Goal: Task Accomplishment & Management: Use online tool/utility

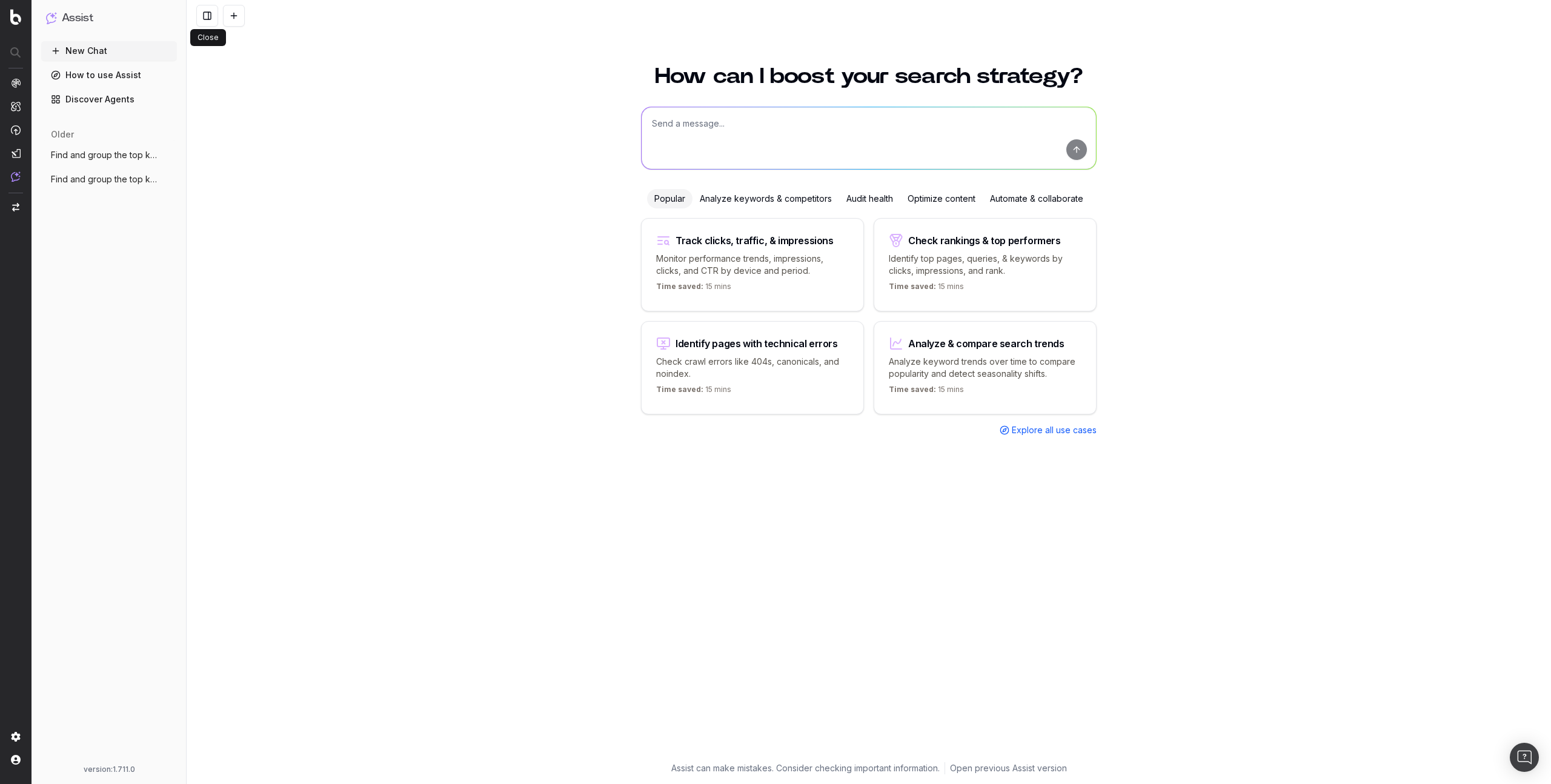
click at [204, 20] on button at bounding box center [207, 15] width 22 height 22
click at [233, 85] on div "How can I boost your search strategy? Popular Analyze keywords & competitors Au…" at bounding box center [869, 417] width 1365 height 733
click at [210, 14] on button at bounding box center [207, 15] width 22 height 22
click at [691, 146] on textarea at bounding box center [869, 138] width 455 height 62
click at [207, 22] on button at bounding box center [207, 15] width 22 height 22
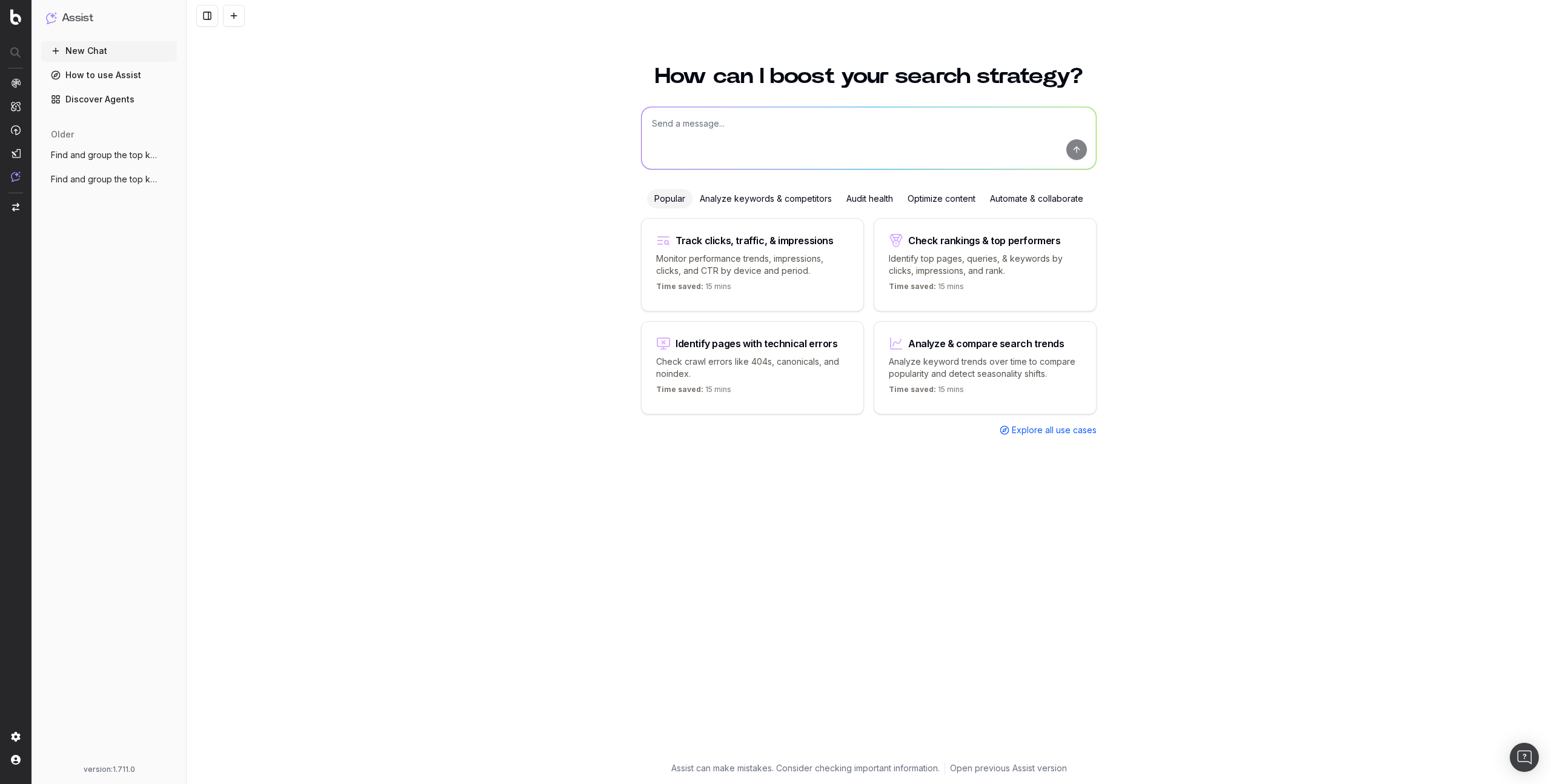
click at [207, 22] on button at bounding box center [207, 15] width 22 height 22
click at [208, 17] on button at bounding box center [207, 15] width 22 height 22
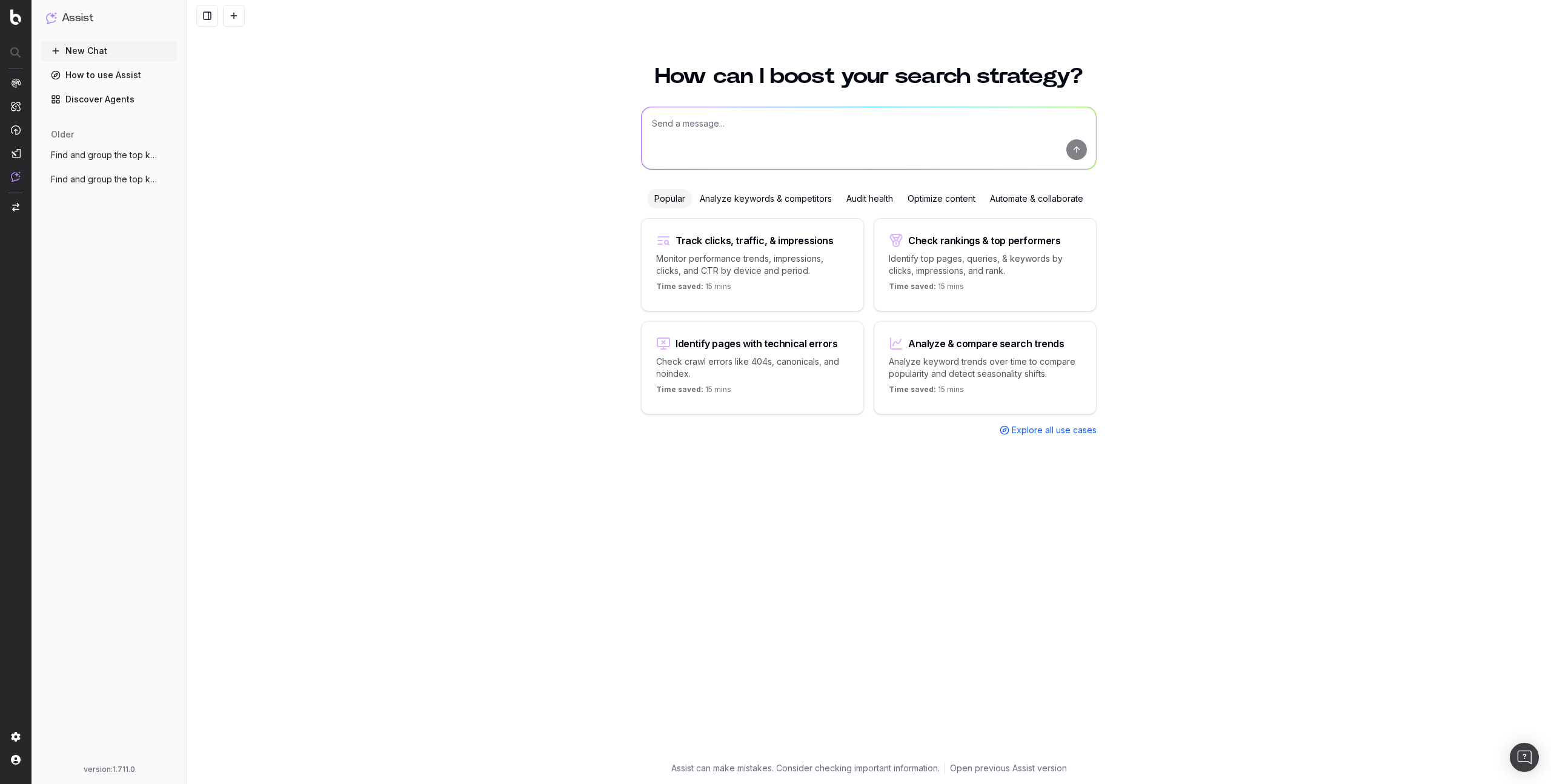
click at [208, 17] on button at bounding box center [207, 15] width 22 height 22
click at [242, 17] on button at bounding box center [233, 15] width 22 height 22
click at [238, 30] on div at bounding box center [869, 16] width 1365 height 31
click at [234, 16] on button at bounding box center [233, 15] width 22 height 22
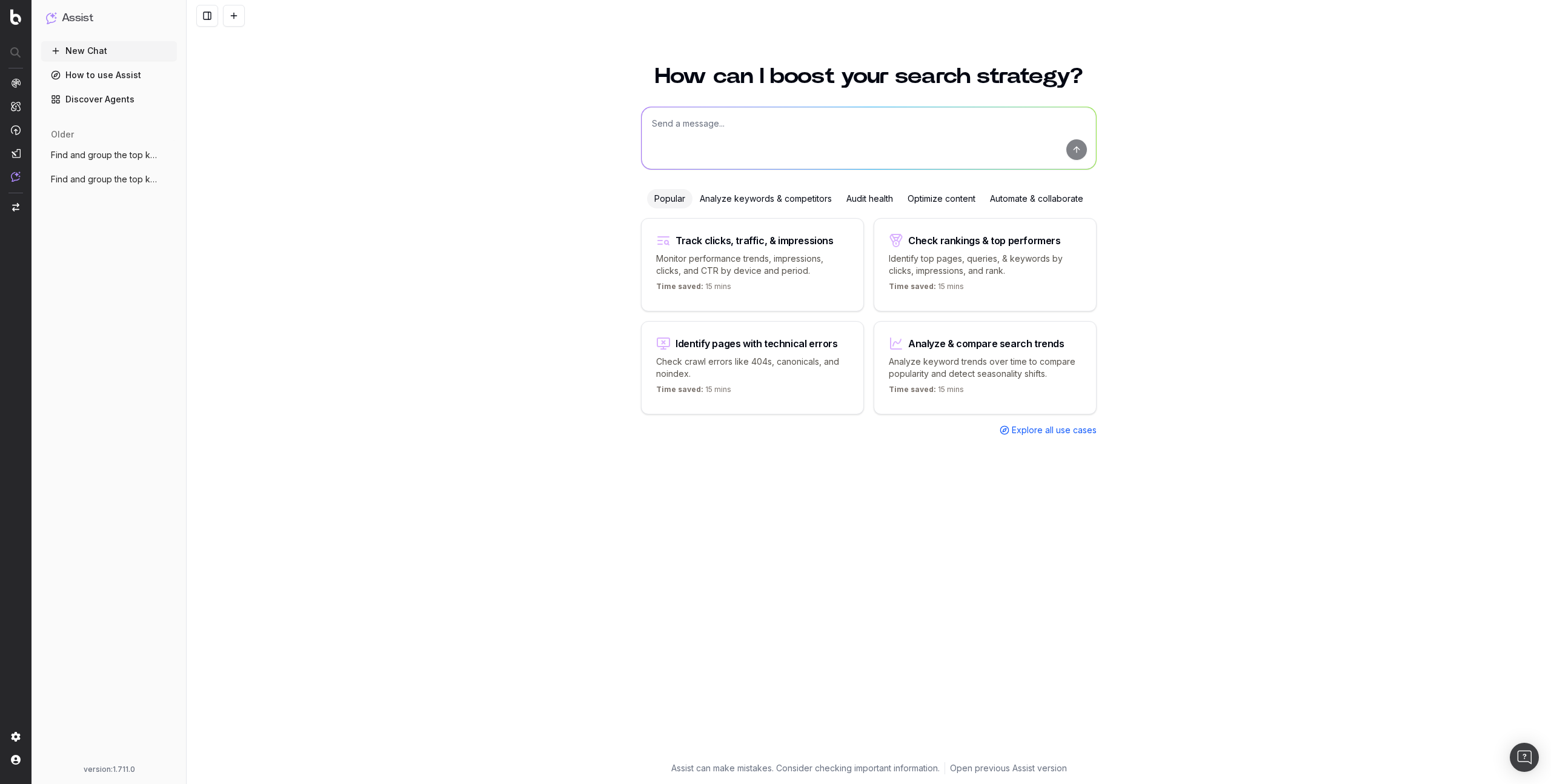
click at [233, 20] on button at bounding box center [233, 15] width 22 height 22
click at [238, 14] on button at bounding box center [233, 15] width 22 height 22
click at [100, 155] on span "Find and group the top keywords for snea" at bounding box center [104, 155] width 107 height 12
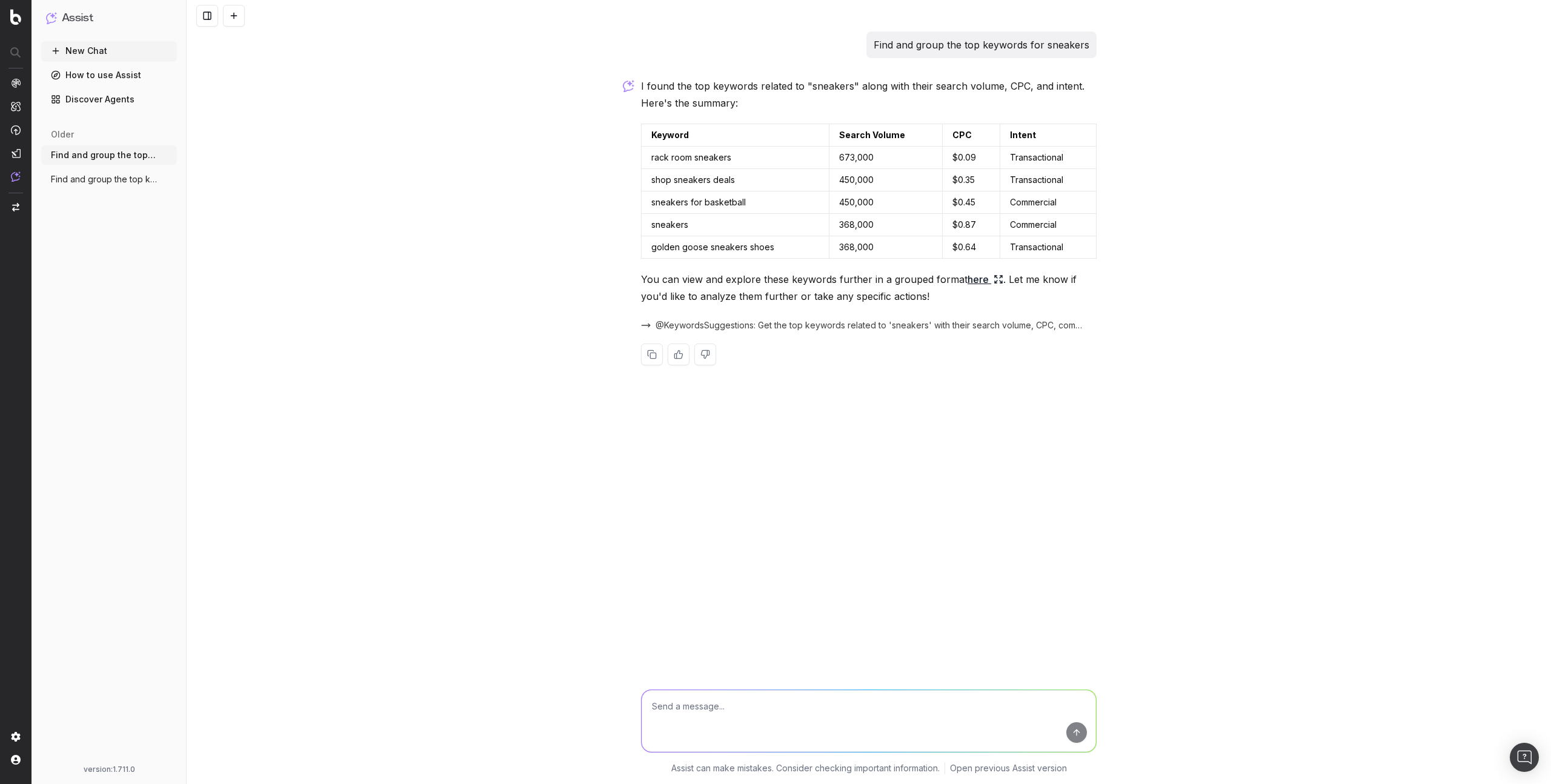
click at [233, 18] on button at bounding box center [233, 15] width 22 height 22
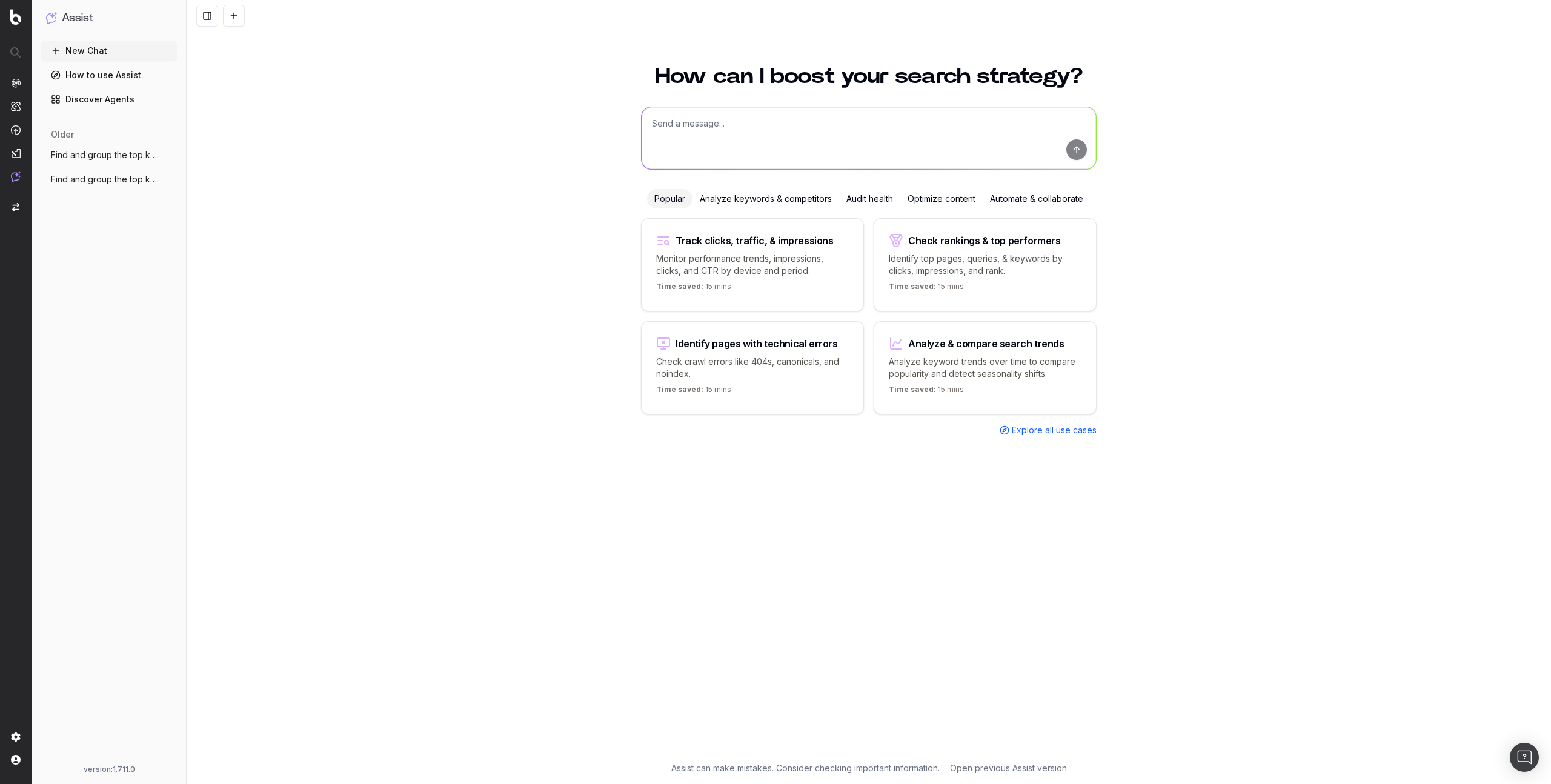
click at [208, 18] on button at bounding box center [207, 15] width 22 height 22
click at [111, 159] on span "Find and group the top keywords for snea" at bounding box center [104, 155] width 107 height 12
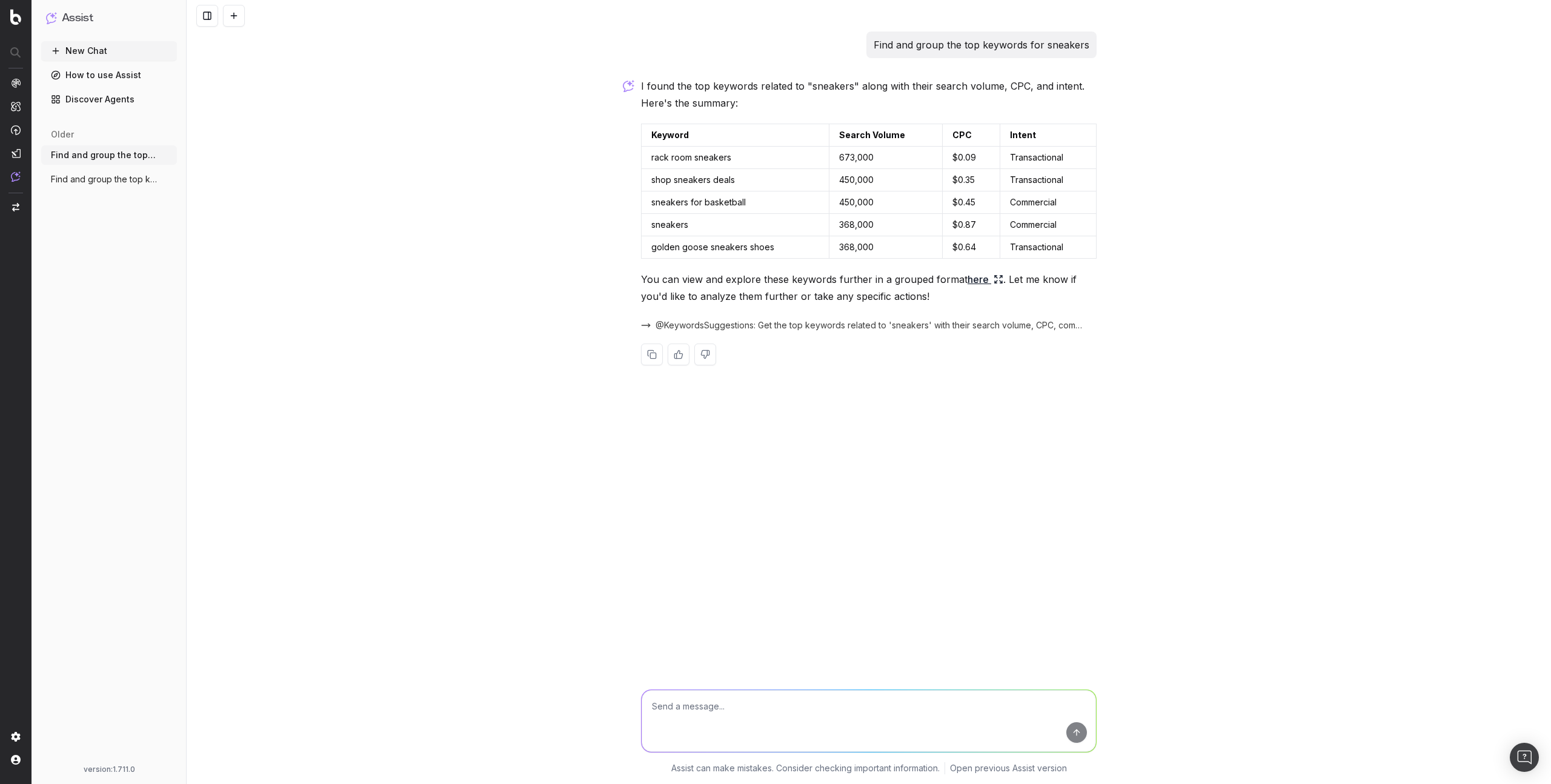
click at [208, 14] on button at bounding box center [207, 15] width 22 height 22
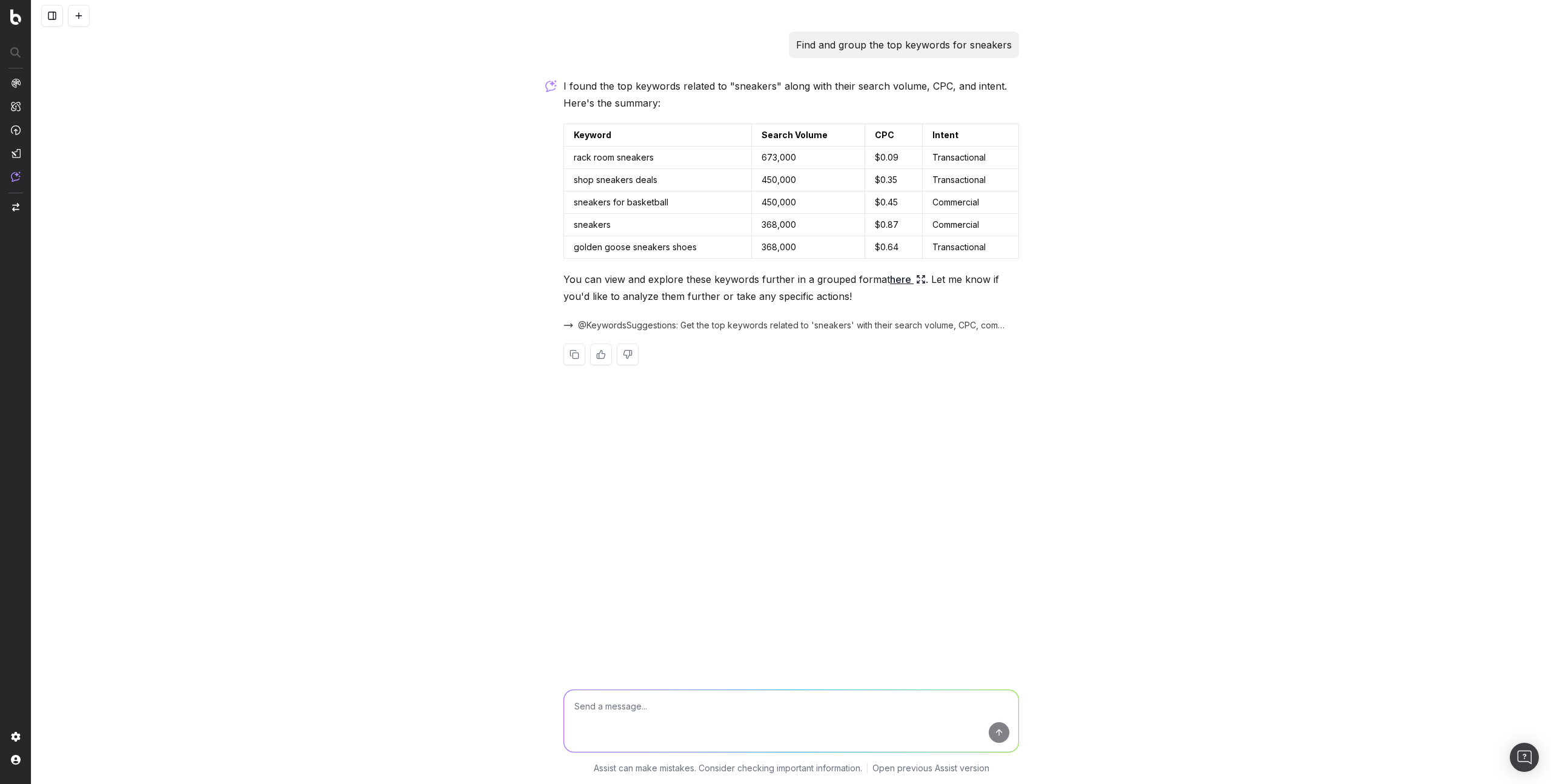
click at [58, 16] on button at bounding box center [52, 15] width 22 height 22
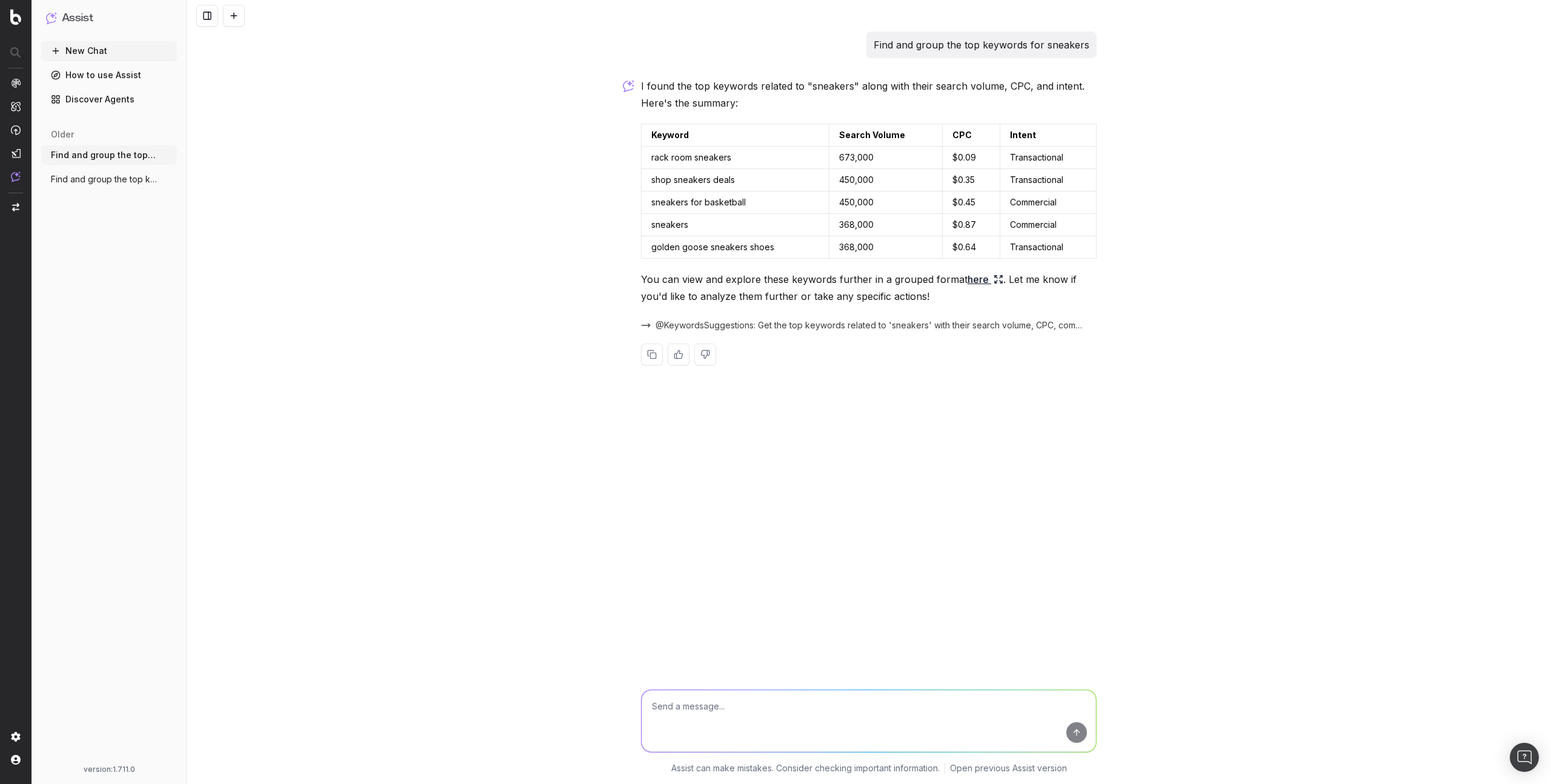
click at [197, 13] on button at bounding box center [207, 15] width 22 height 22
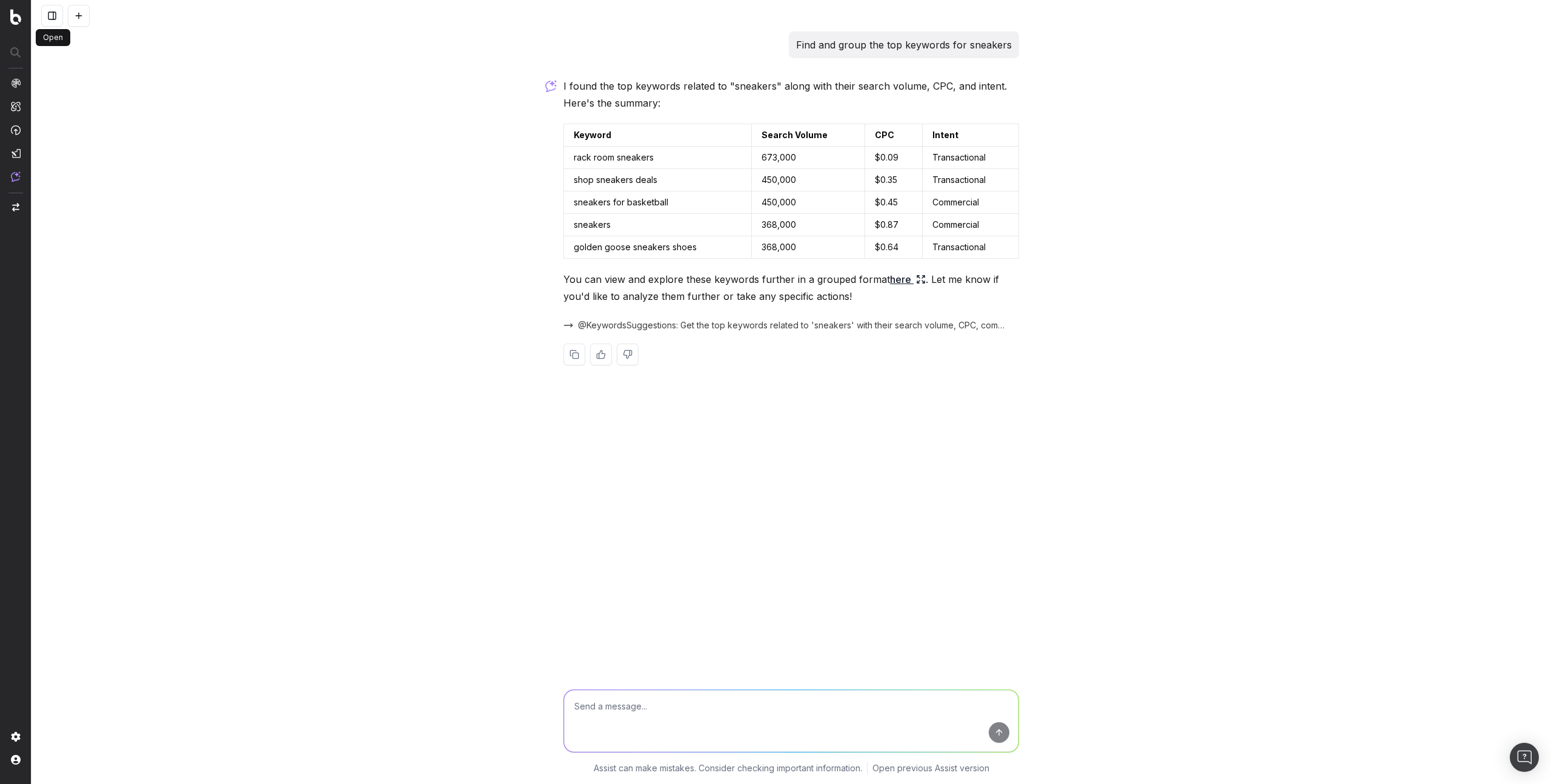
click at [52, 17] on button at bounding box center [52, 15] width 22 height 22
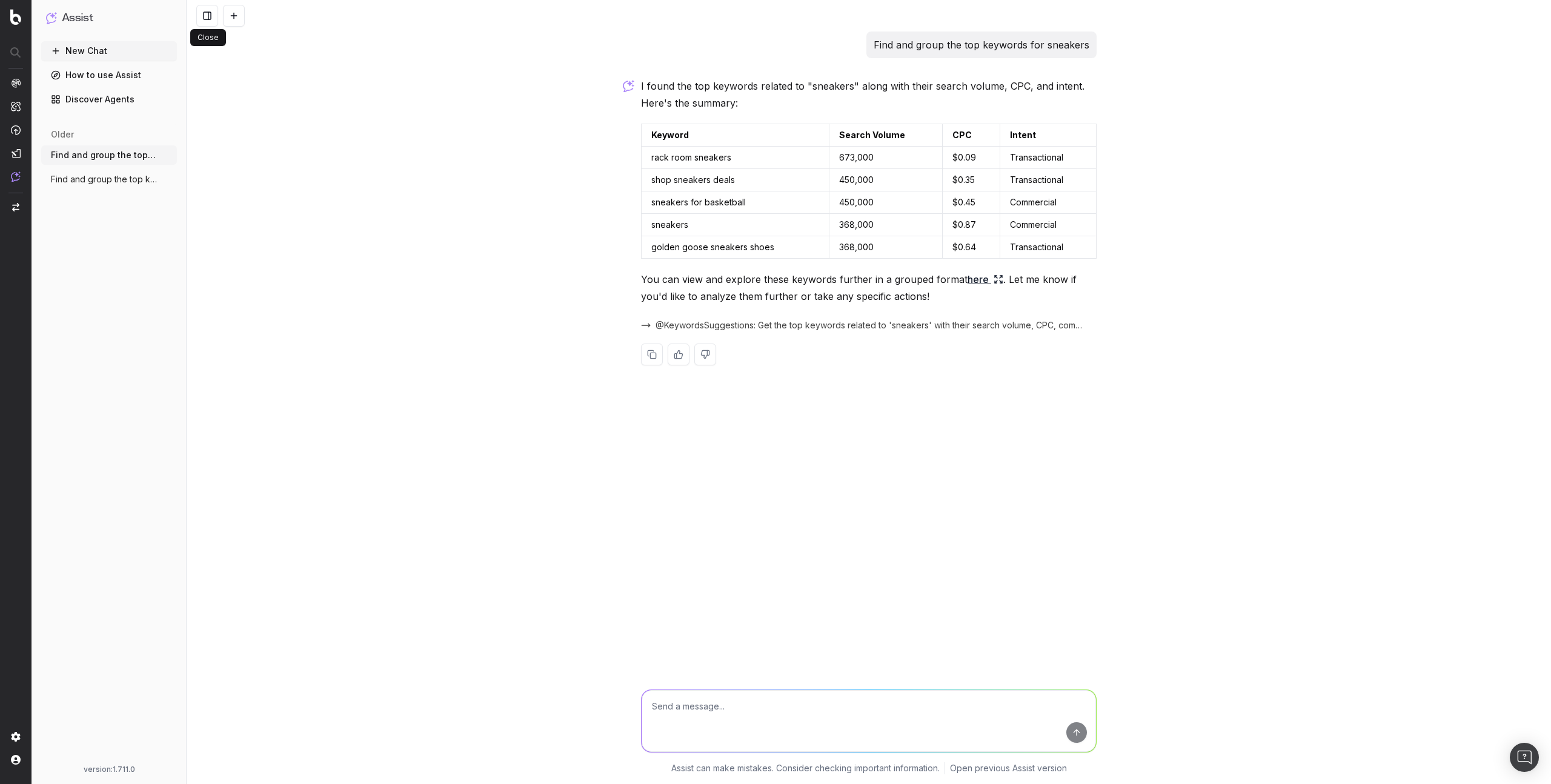
click at [677, 705] on textarea at bounding box center [869, 720] width 455 height 62
click at [719, 716] on textarea at bounding box center [869, 720] width 455 height 62
type textarea "open the canva please"
click at [996, 441] on link "here" at bounding box center [1003, 439] width 36 height 17
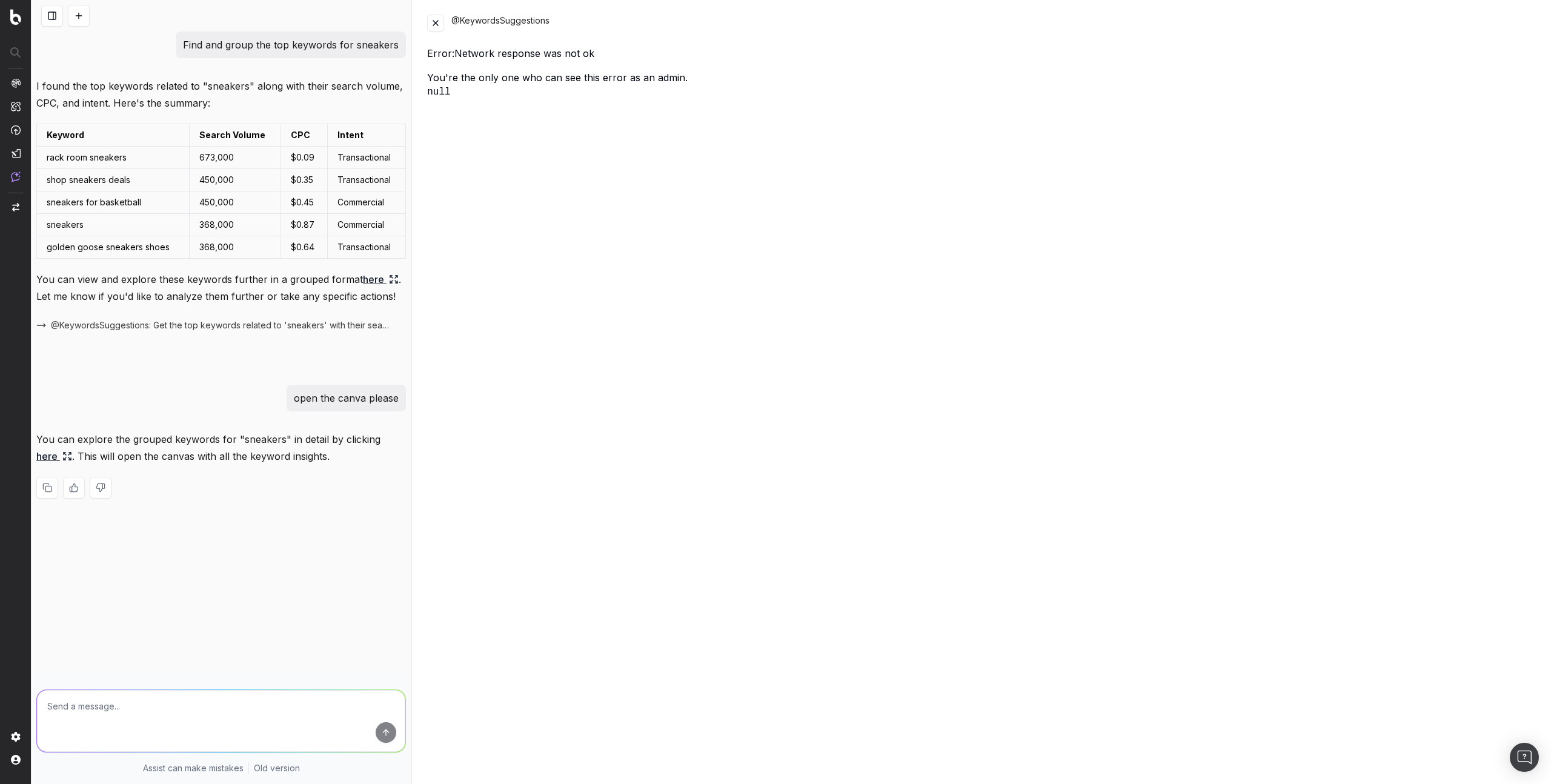
click at [436, 24] on button at bounding box center [436, 23] width 17 height 17
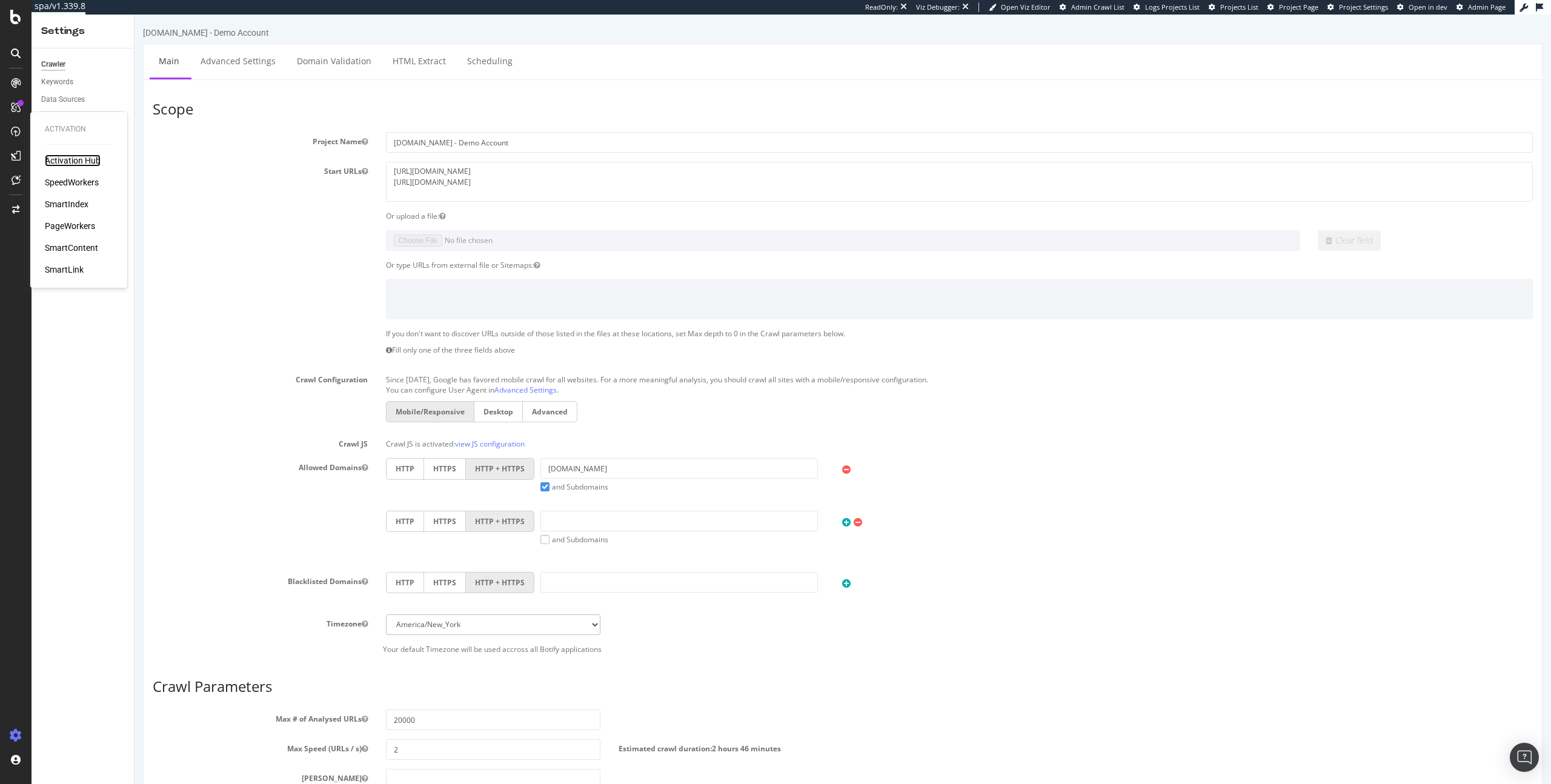
click at [63, 161] on div "Activation Hub" at bounding box center [72, 160] width 56 height 12
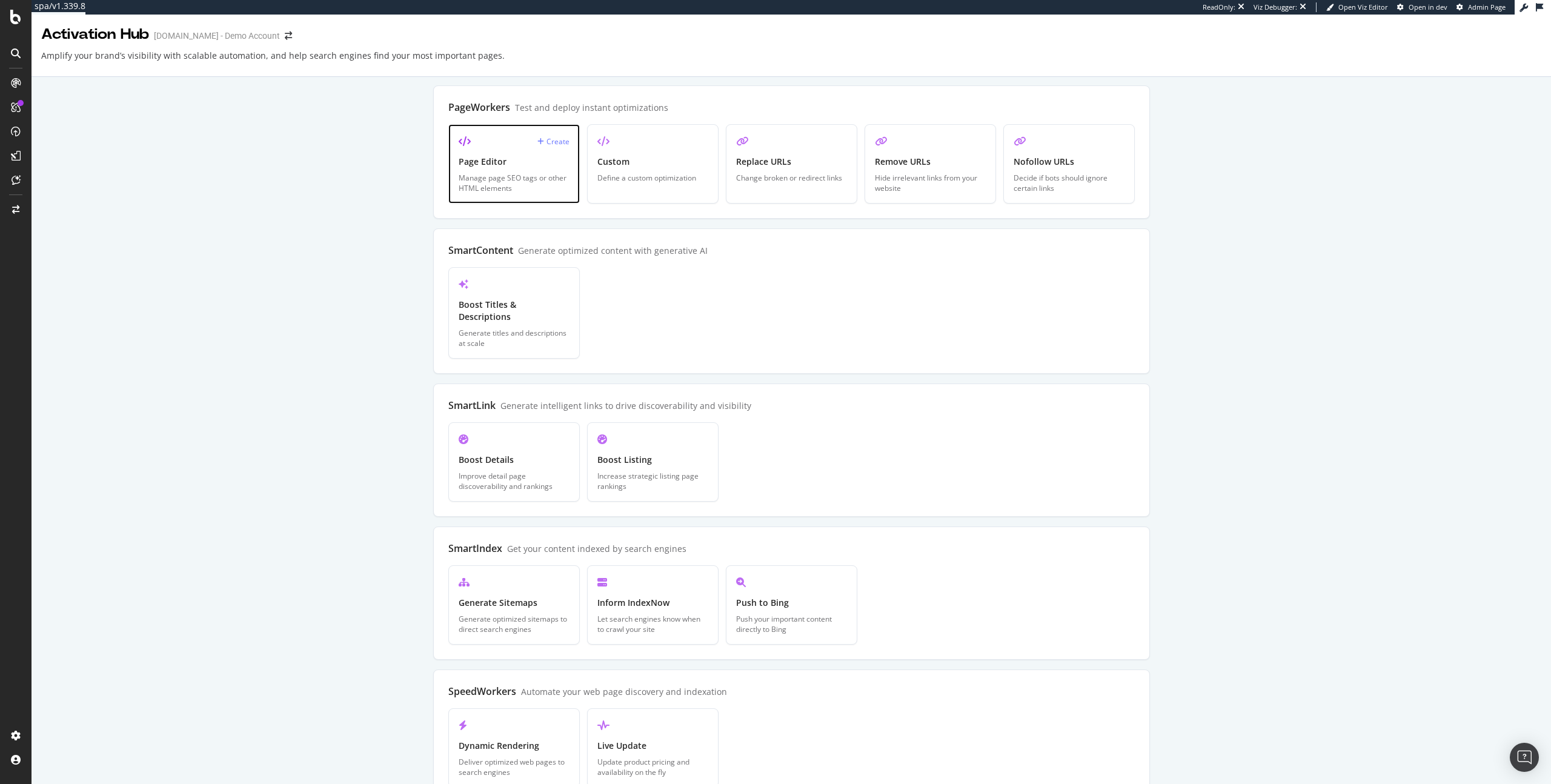
click at [495, 180] on div "Manage page SEO tags or other HTML elements" at bounding box center [514, 183] width 111 height 20
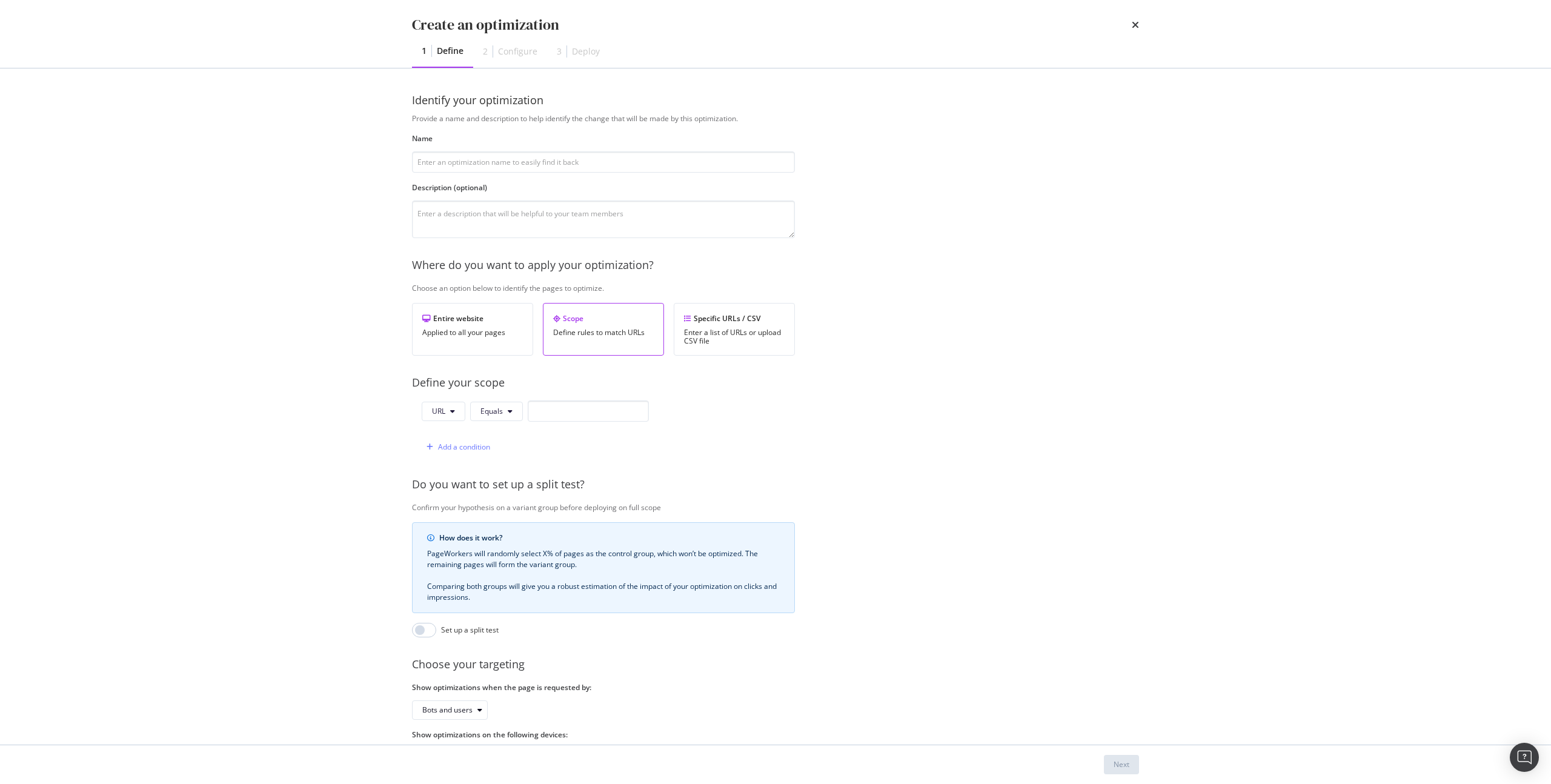
scroll to position [47, 0]
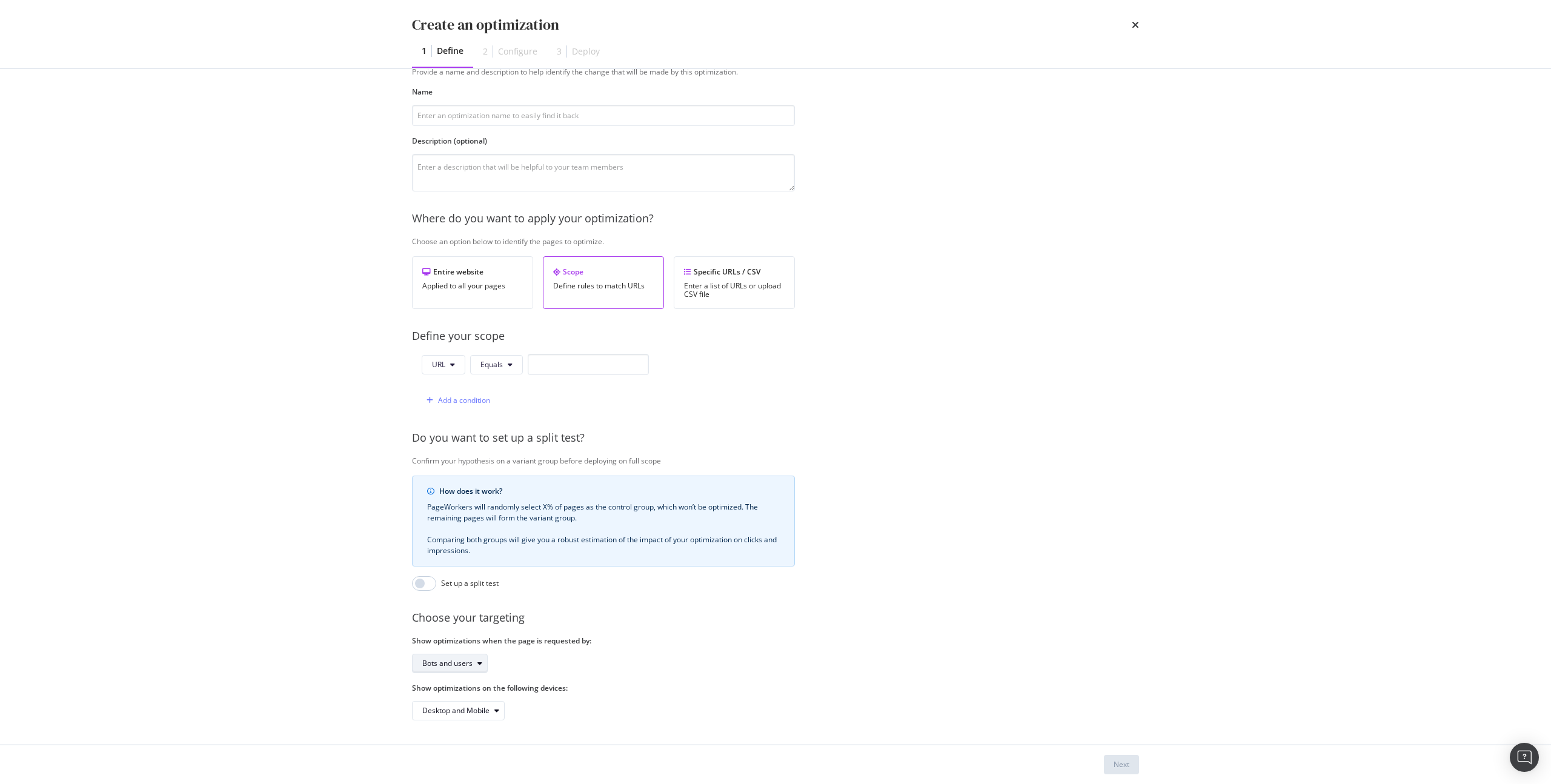
click at [478, 658] on div "Bots and users" at bounding box center [455, 663] width 65 height 17
click at [559, 657] on div "Bots and users" at bounding box center [603, 663] width 383 height 20
